Goal: Information Seeking & Learning: Learn about a topic

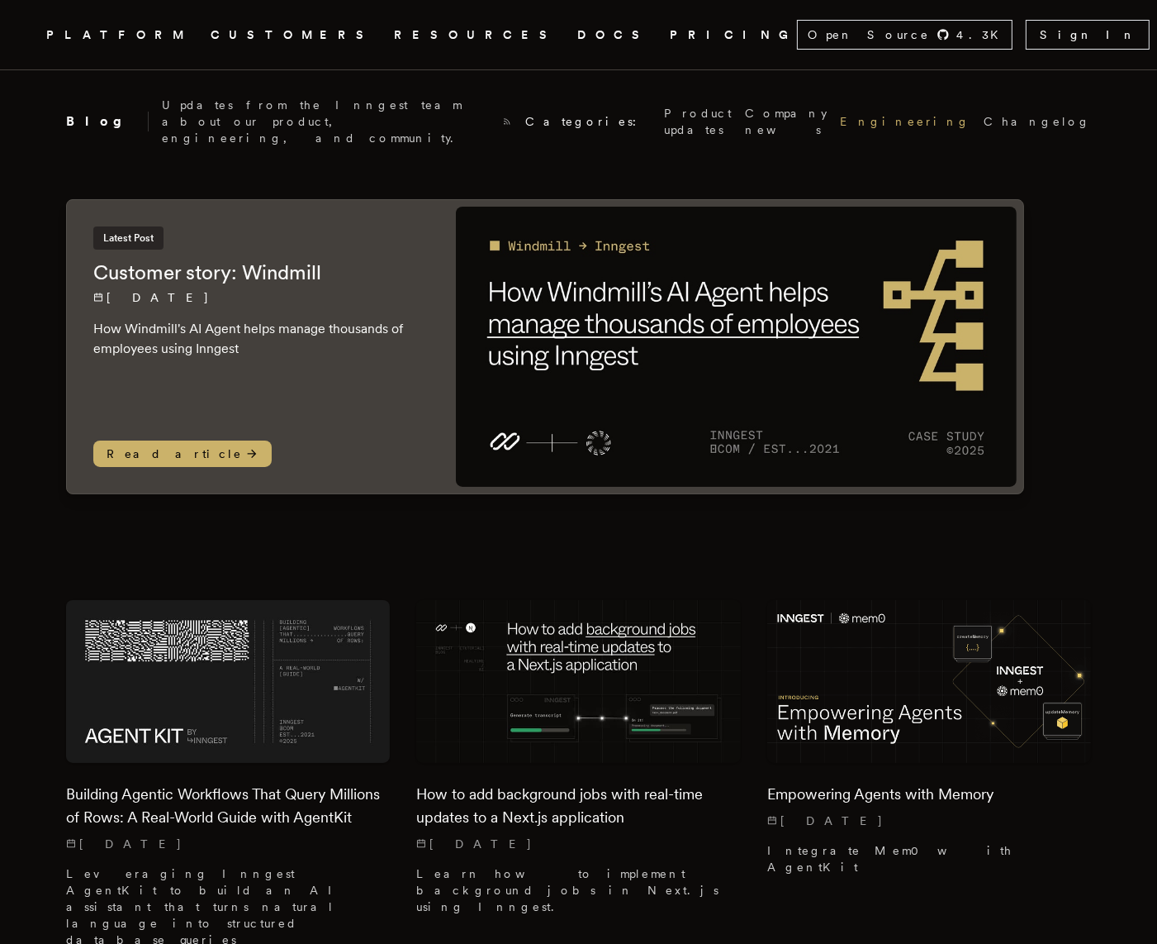
click at [863, 113] on link "Engineering" at bounding box center [905, 121] width 131 height 17
